Goal: Transaction & Acquisition: Obtain resource

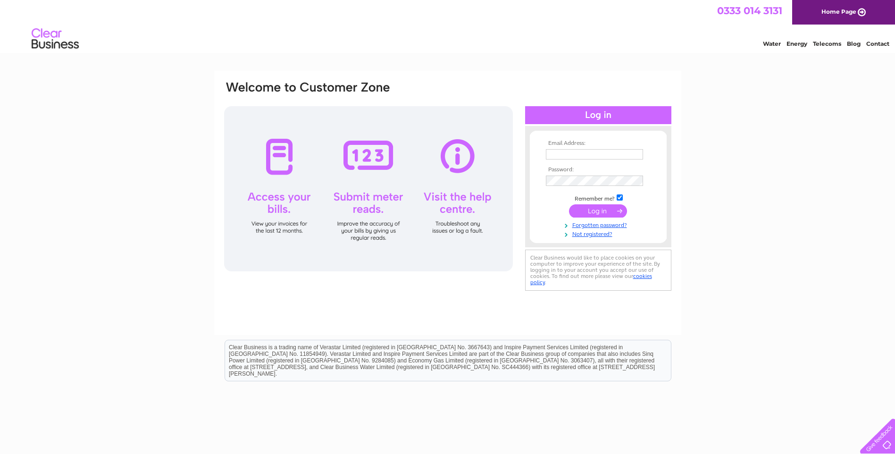
type input "accounts@swallowmachinery.co.uk"
click at [598, 210] on input "submit" at bounding box center [598, 210] width 58 height 13
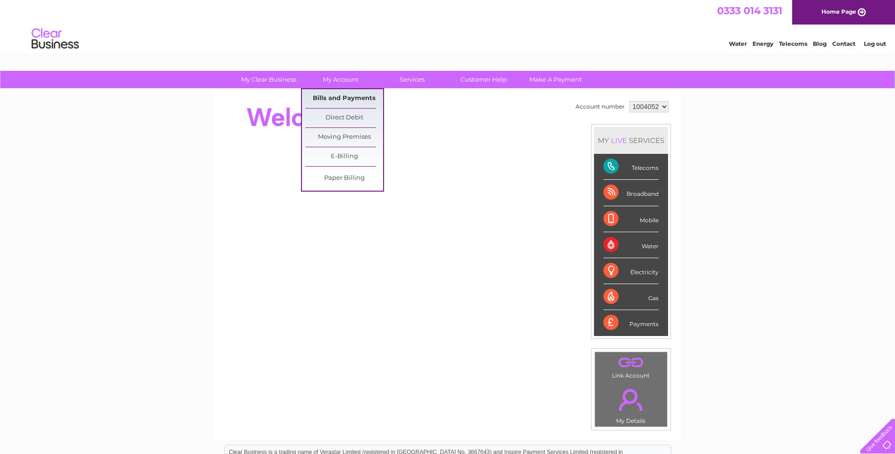
click at [353, 97] on link "Bills and Payments" at bounding box center [344, 98] width 78 height 19
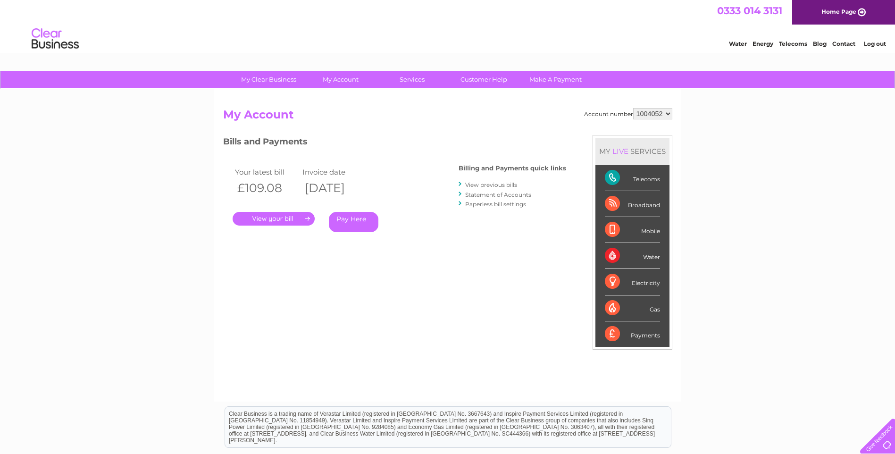
click at [270, 216] on link "." at bounding box center [274, 219] width 82 height 14
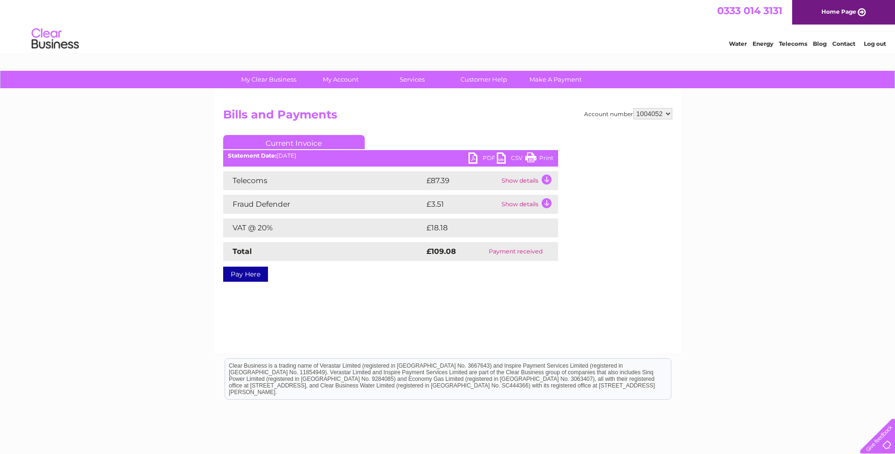
click at [471, 158] on link "PDF" at bounding box center [483, 159] width 28 height 14
click at [879, 44] on link "Log out" at bounding box center [875, 43] width 22 height 7
